Goal: Information Seeking & Learning: Find specific fact

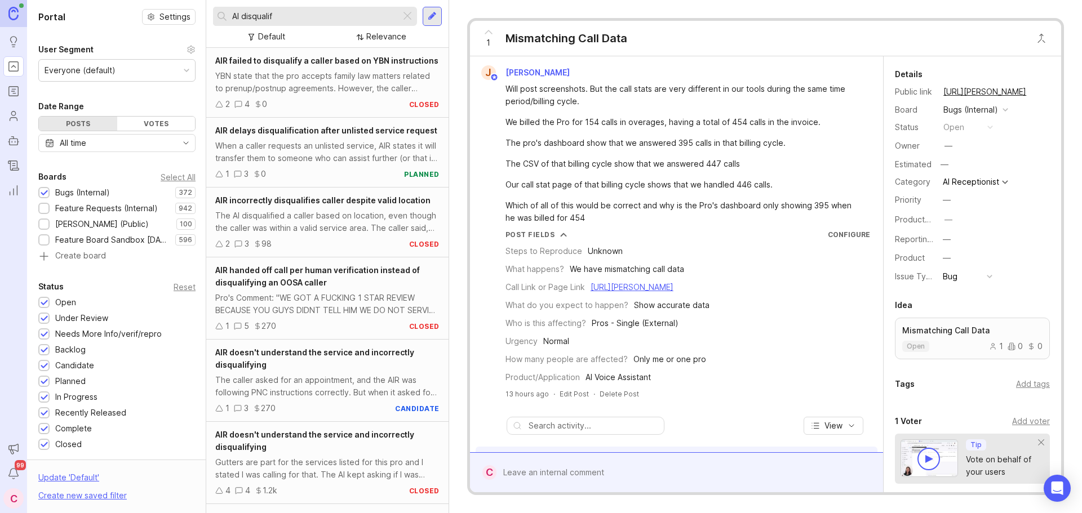
scroll to position [113, 0]
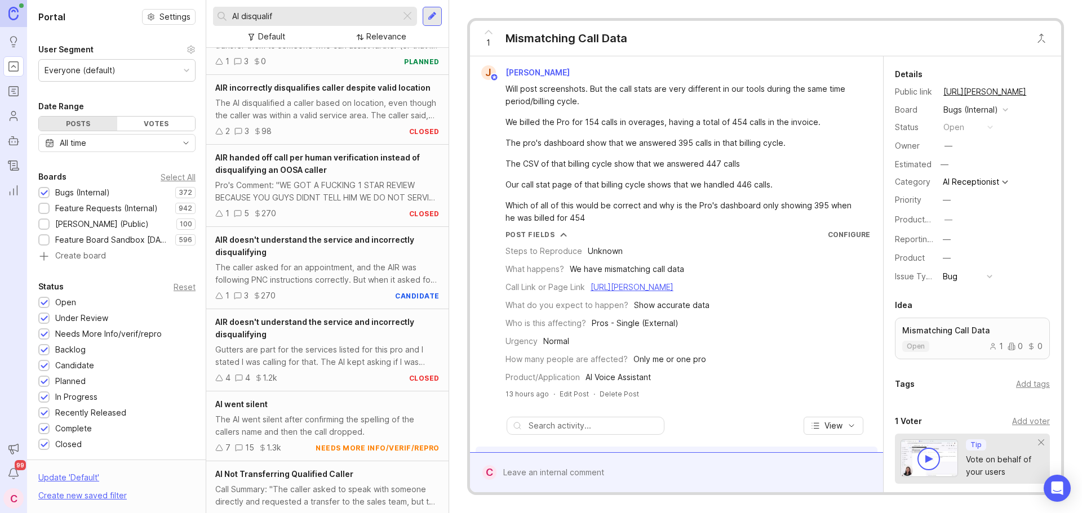
type input "AI disqualif"
click at [335, 286] on div "The caller asked for an appointment, and the AIR was following PNC instructions…" at bounding box center [327, 273] width 224 height 25
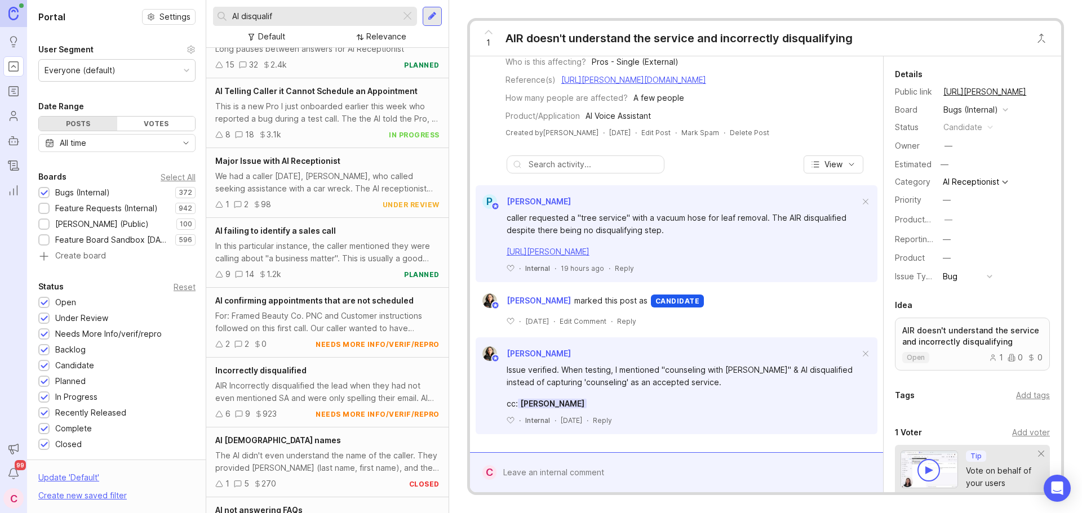
scroll to position [876, 0]
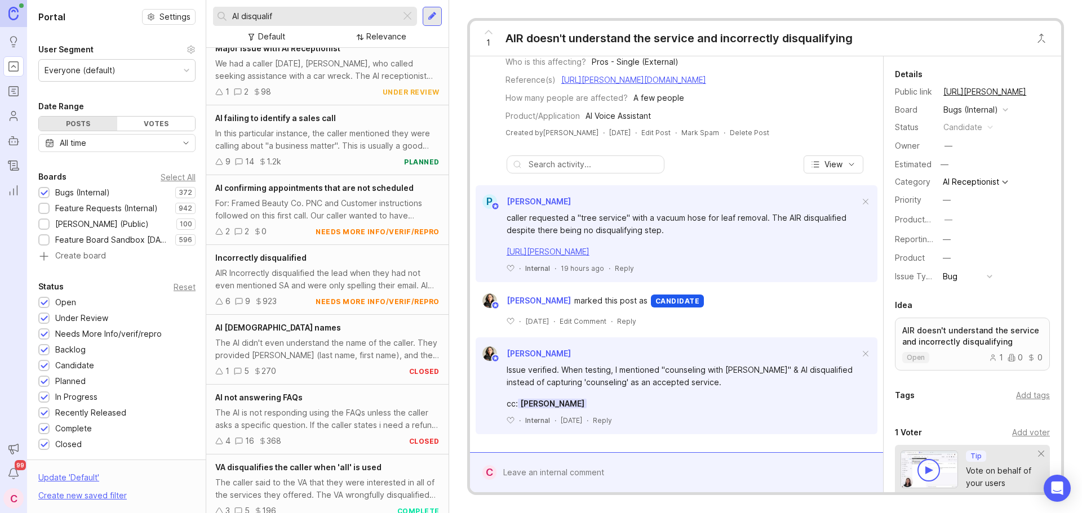
click at [339, 284] on div "AIR Incorrectly disqualified the lead when they had not even mentioned SA and w…" at bounding box center [327, 279] width 224 height 25
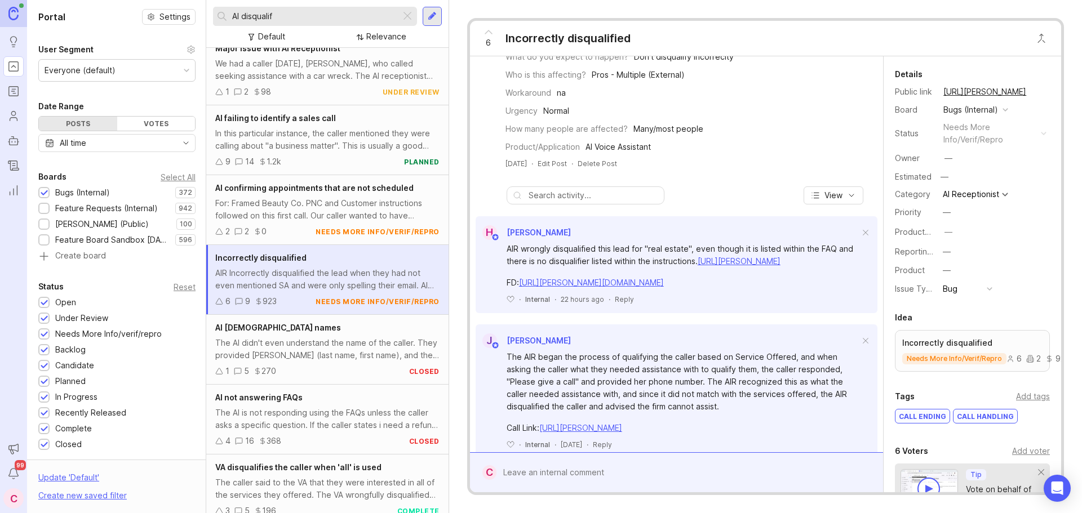
scroll to position [225, 0]
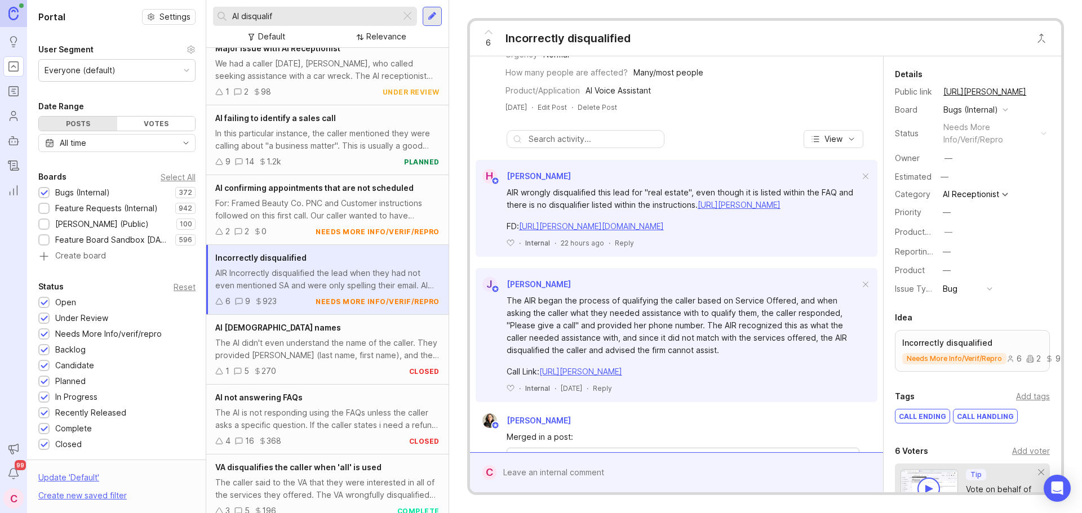
click at [585, 211] on div "AIR wrongly disqualified this lead for "real estate", even though it is listed …" at bounding box center [683, 199] width 353 height 25
click at [698, 210] on link "[URL][PERSON_NAME]" at bounding box center [739, 205] width 83 height 10
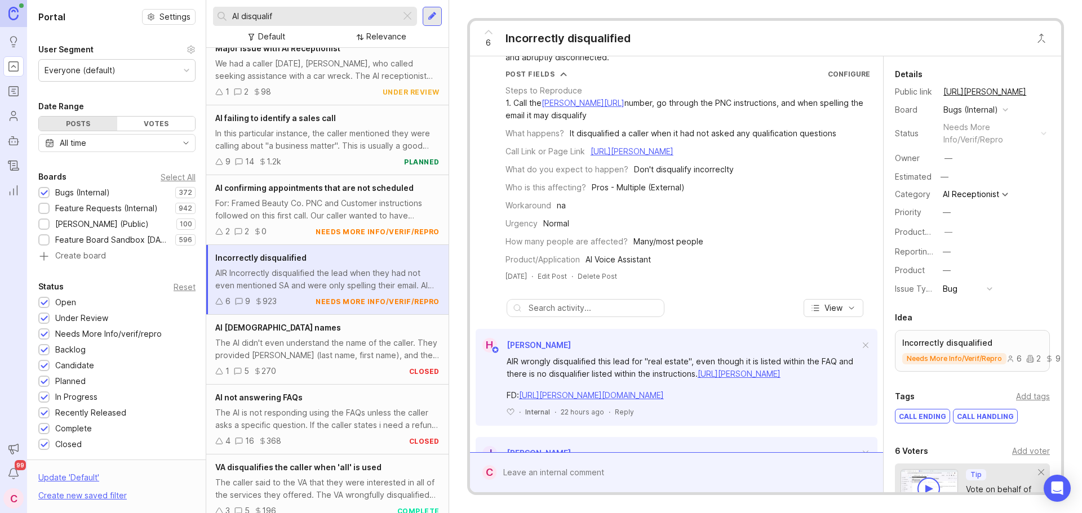
scroll to position [0, 0]
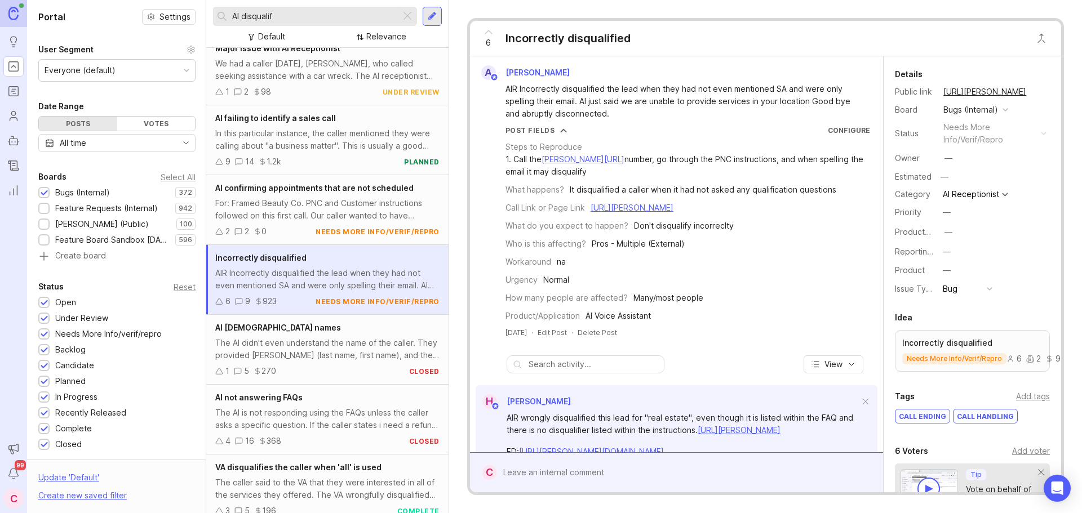
click at [858, 232] on div "What do you expect to happen? Don't disqualify incorreclty" at bounding box center [687, 226] width 365 height 12
click at [1034, 91] on button "copy icon" at bounding box center [1038, 92] width 16 height 16
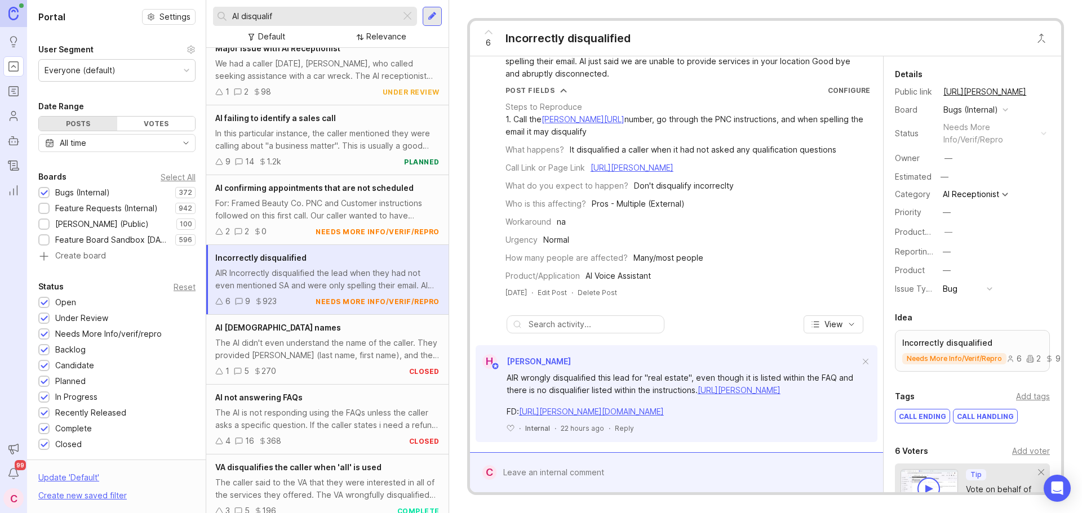
scroll to position [56, 0]
